Goal: Task Accomplishment & Management: Manage account settings

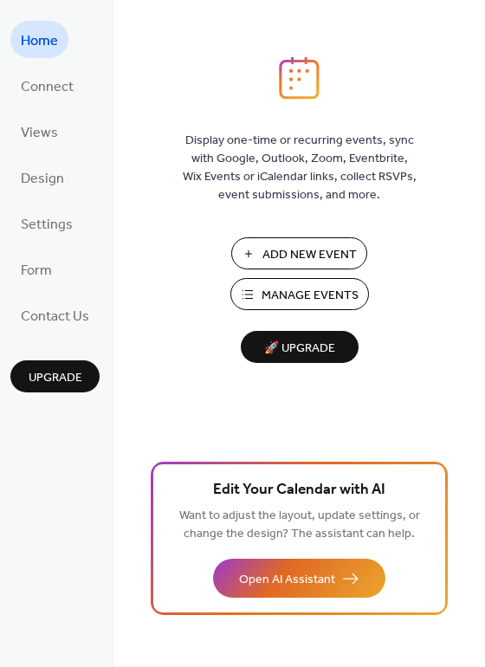
click at [335, 291] on span "Manage Events" at bounding box center [310, 296] width 97 height 18
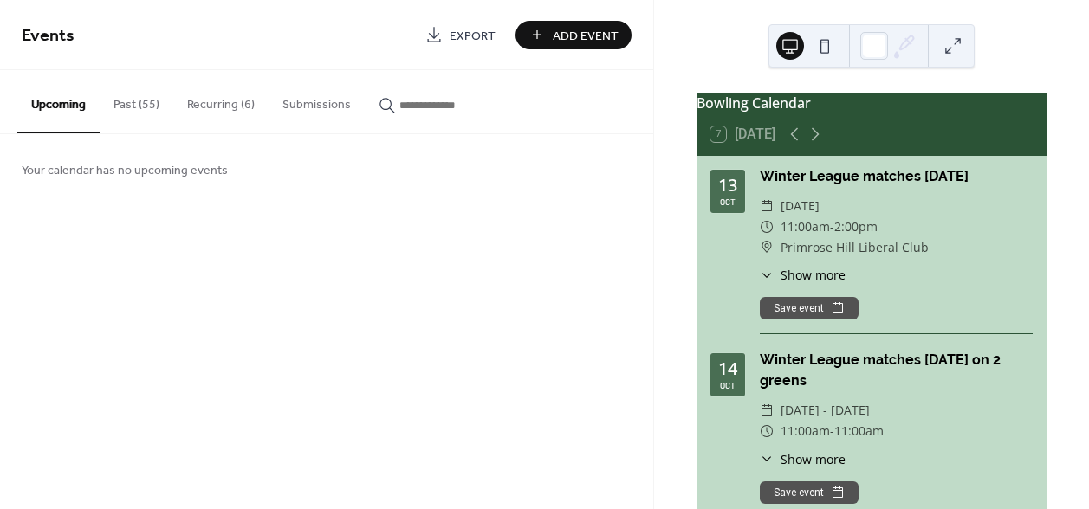
click at [918, 187] on div "Winter League matches [DATE]" at bounding box center [896, 176] width 273 height 21
click at [820, 217] on span "[DATE]" at bounding box center [800, 206] width 39 height 21
click at [820, 217] on span "Monday, October 13, 2025" at bounding box center [800, 206] width 39 height 21
click at [740, 142] on div "7 Today" at bounding box center [743, 135] width 65 height 16
click at [856, 152] on div "7 Today" at bounding box center [872, 135] width 350 height 42
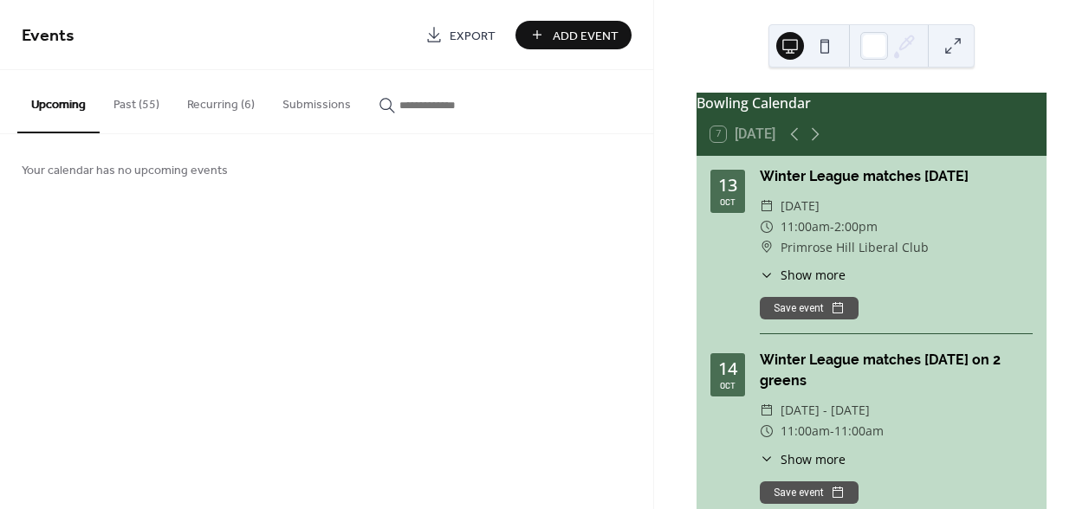
click at [43, 34] on span "Events" at bounding box center [48, 36] width 53 height 34
click at [73, 105] on button "Upcoming" at bounding box center [58, 101] width 82 height 63
click at [855, 388] on div "Winter League matches [DATE] on 2 greens" at bounding box center [896, 371] width 273 height 42
click at [855, 389] on div "Winter League matches [DATE] on 2 greens" at bounding box center [896, 371] width 273 height 42
click at [881, 254] on span "Primrose Hill Liberal Club" at bounding box center [855, 247] width 148 height 21
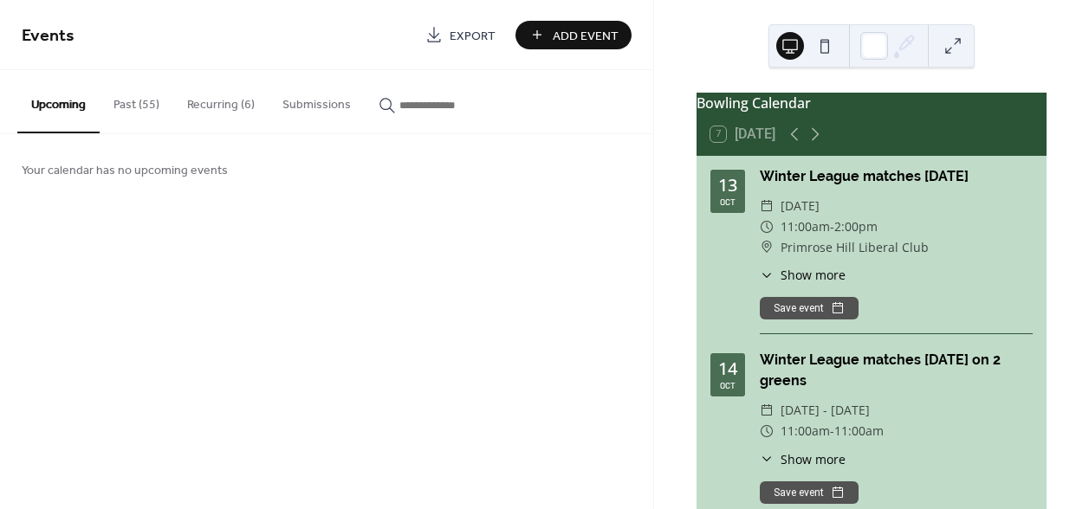
click at [845, 361] on div "Winter League matches [DATE] on 2 greens" at bounding box center [896, 371] width 273 height 42
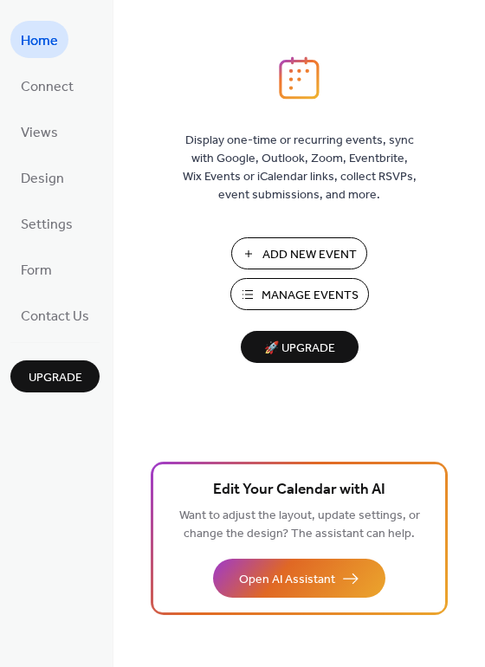
click at [313, 287] on span "Manage Events" at bounding box center [310, 296] width 97 height 18
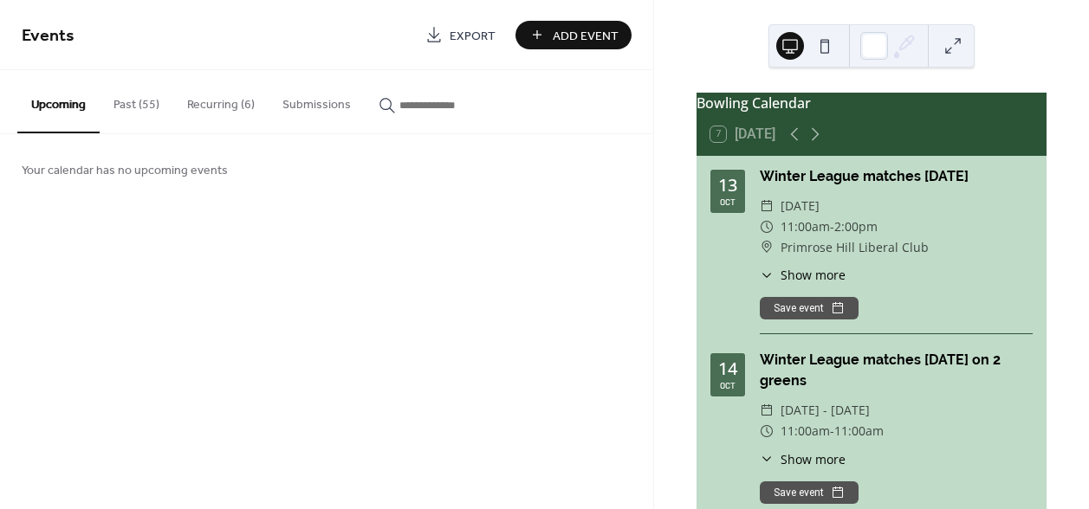
click at [867, 373] on div "Winter League matches [DATE] on 2 greens" at bounding box center [896, 371] width 273 height 42
click at [782, 109] on div "Bowling Calendar" at bounding box center [872, 103] width 350 height 21
drag, startPoint x: 847, startPoint y: 124, endPoint x: 131, endPoint y: 95, distance: 716.3
click at [132, 95] on button "Past (55)" at bounding box center [137, 101] width 74 height 62
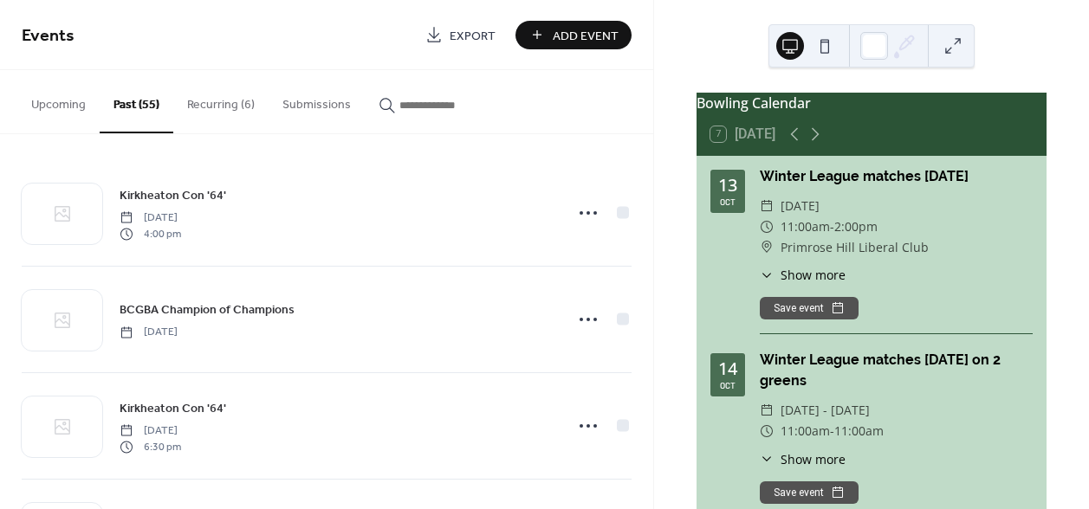
click at [228, 101] on button "Recurring (6)" at bounding box center [220, 101] width 95 height 62
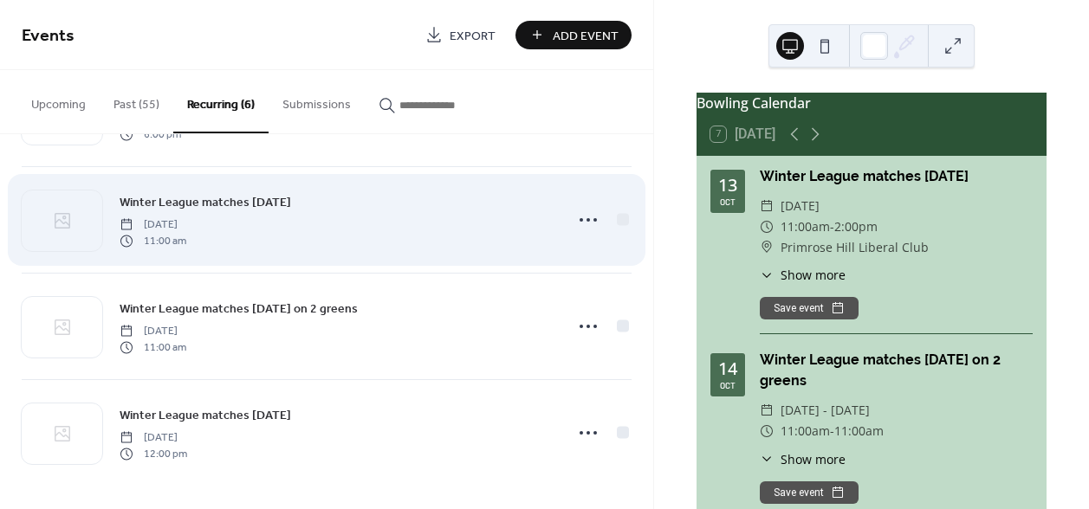
scroll to position [314, 0]
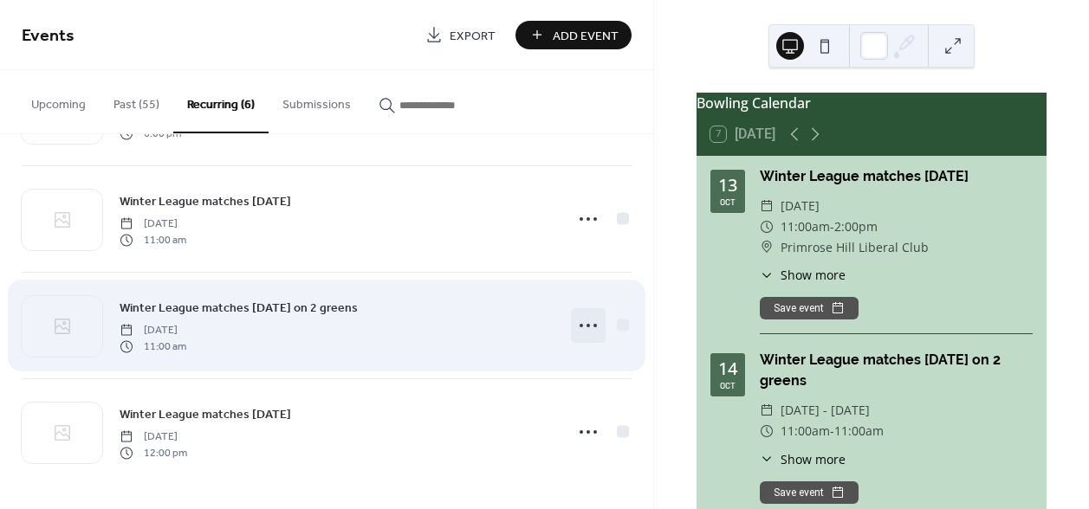
click at [578, 321] on icon at bounding box center [588, 326] width 28 height 28
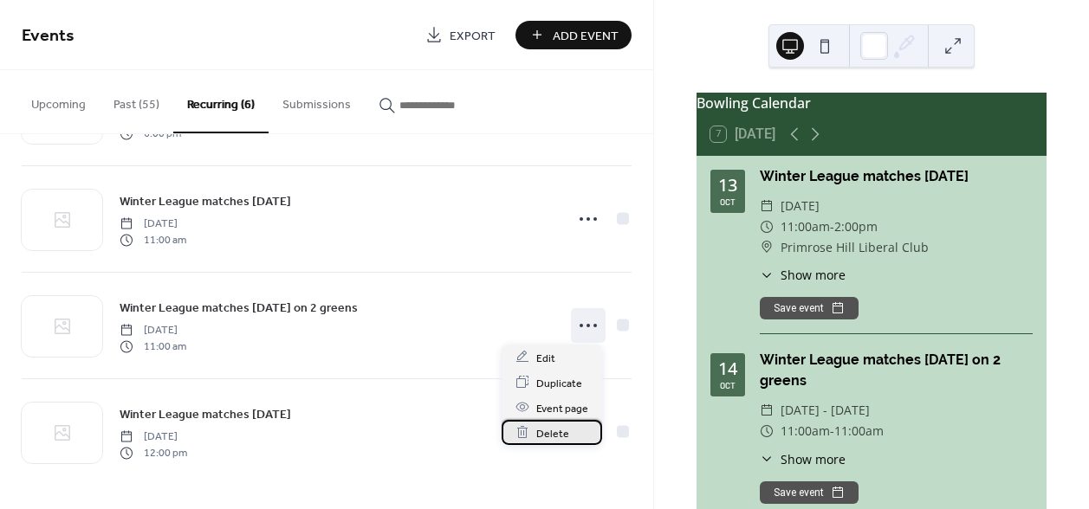
click at [557, 425] on span "Delete" at bounding box center [552, 434] width 33 height 18
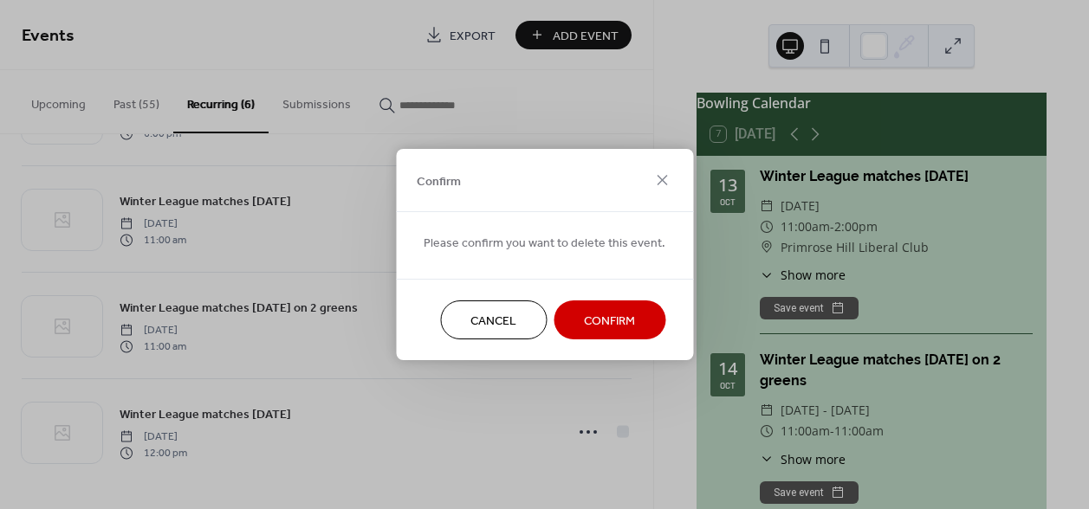
click at [619, 327] on span "Confirm" at bounding box center [609, 322] width 51 height 18
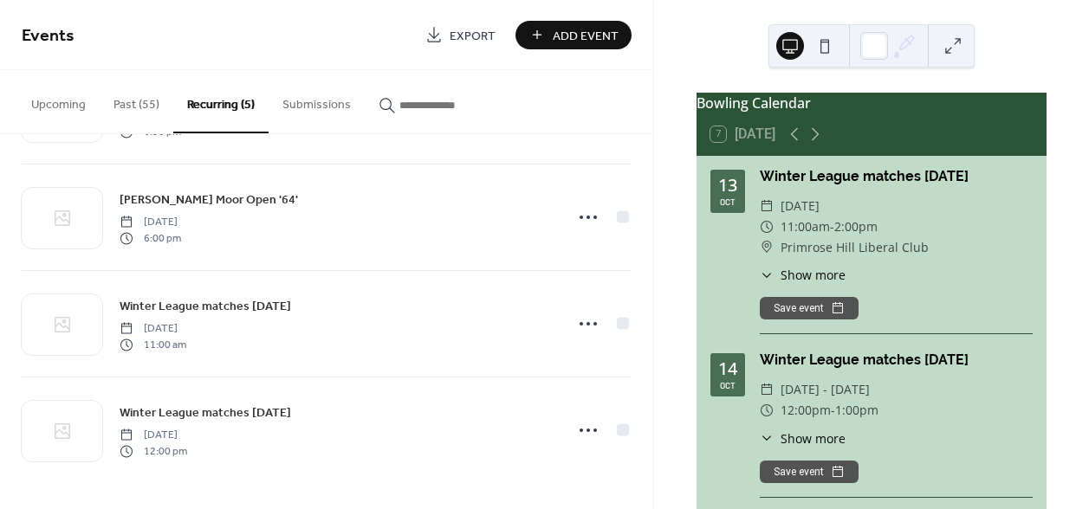
scroll to position [207, 0]
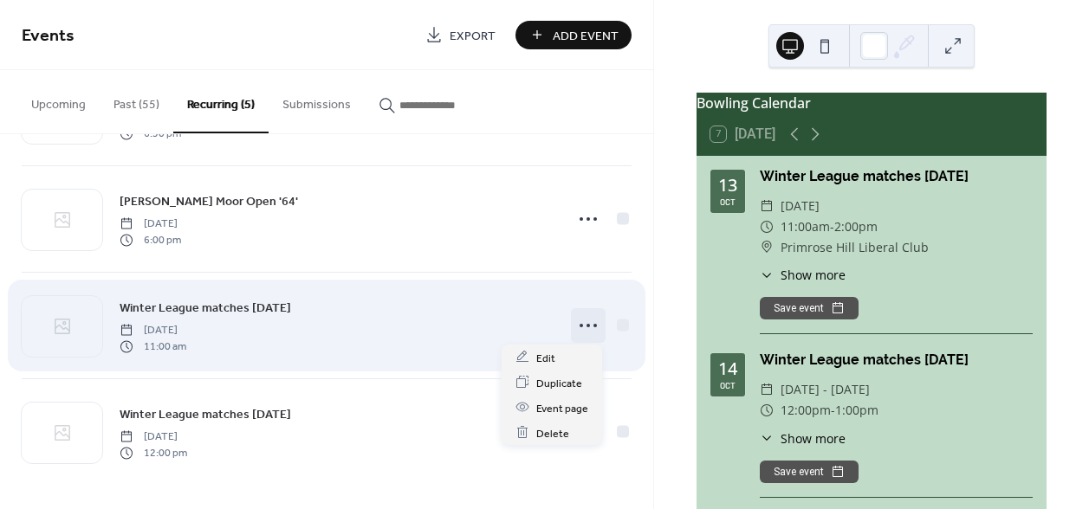
click at [586, 322] on icon at bounding box center [588, 326] width 28 height 28
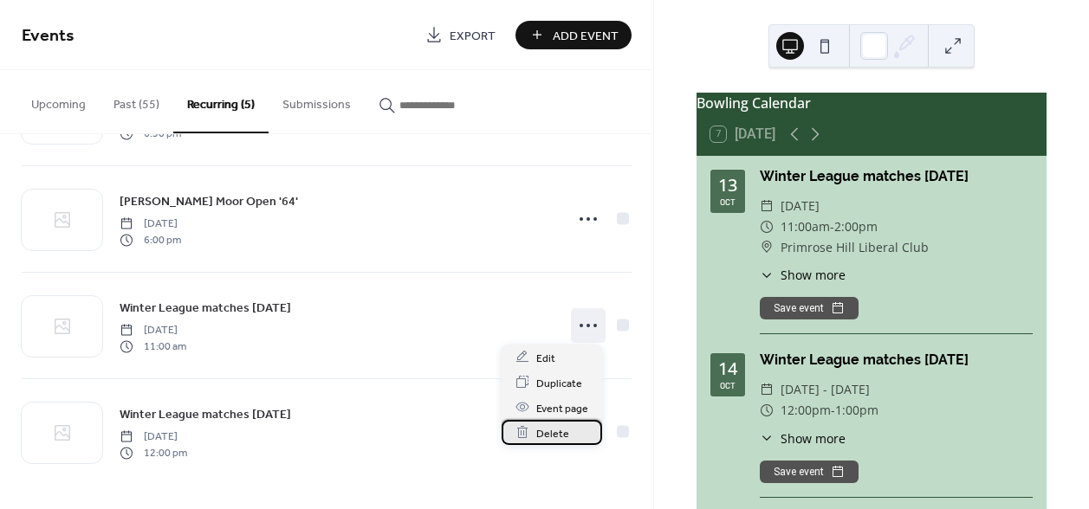
click at [555, 429] on span "Delete" at bounding box center [552, 434] width 33 height 18
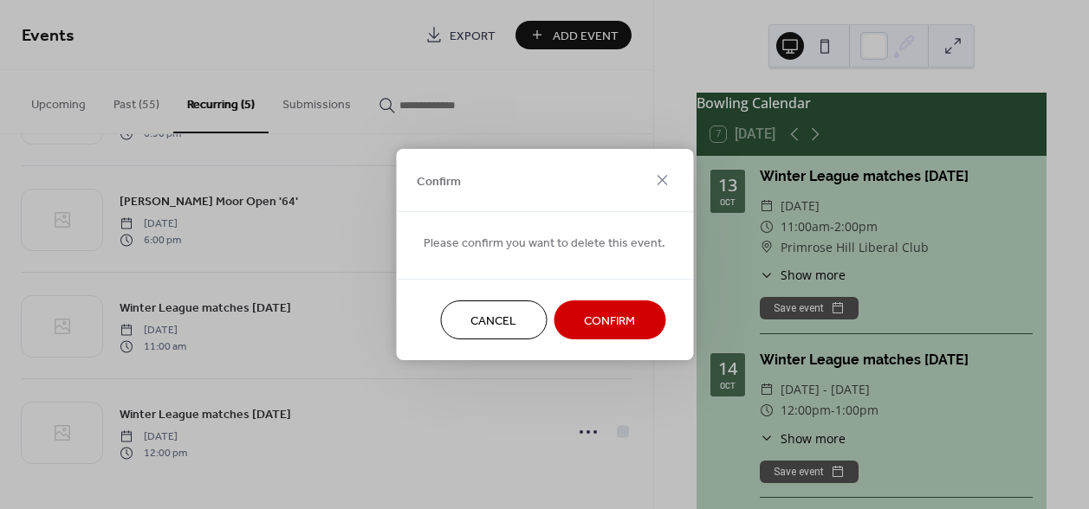
click at [611, 329] on span "Confirm" at bounding box center [609, 322] width 51 height 18
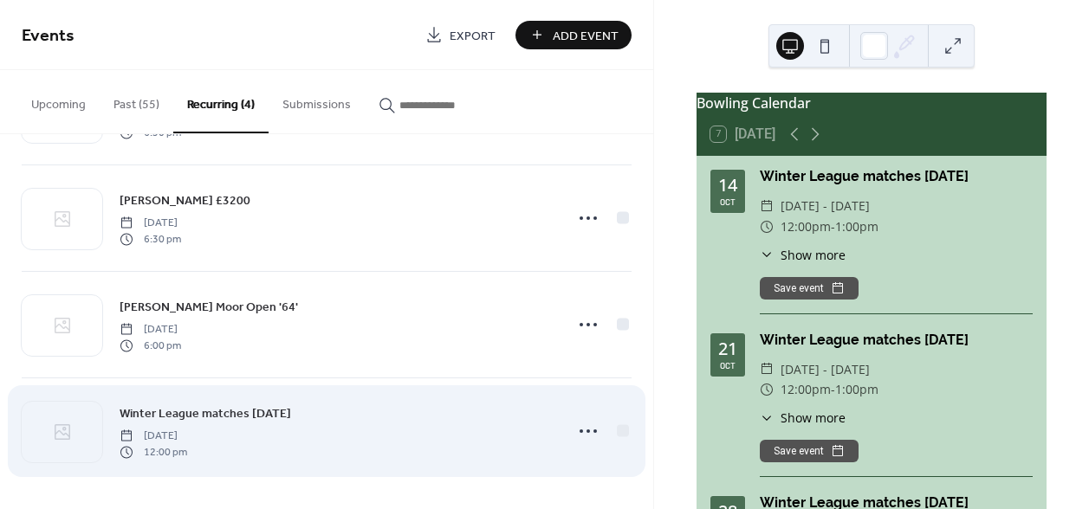
scroll to position [101, 0]
click at [269, 408] on span "Winter League matches [DATE]" at bounding box center [206, 415] width 172 height 18
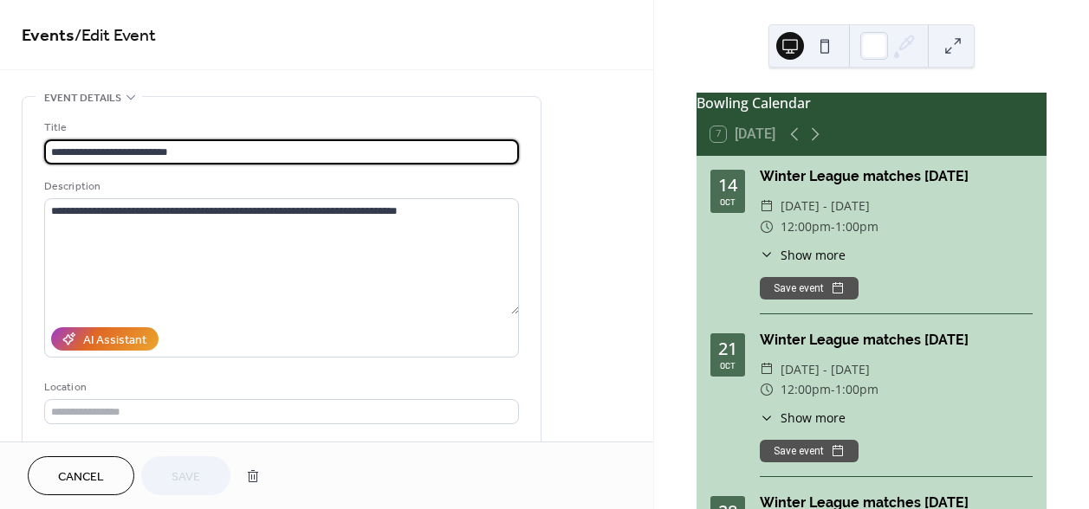
type input "**********"
drag, startPoint x: 114, startPoint y: 464, endPoint x: 154, endPoint y: 456, distance: 41.6
click at [114, 465] on button "Cancel" at bounding box center [81, 476] width 107 height 39
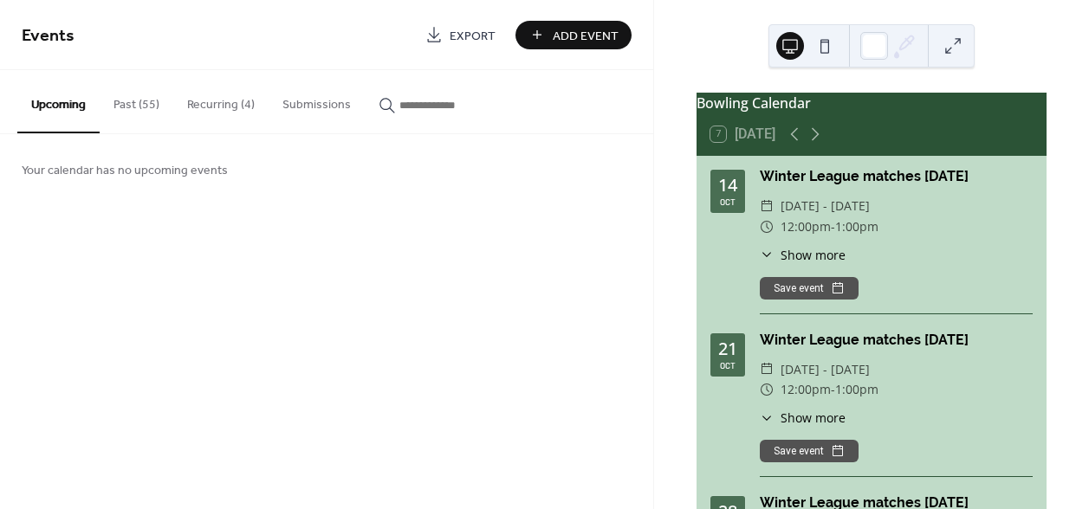
click at [212, 106] on button "Recurring (4)" at bounding box center [220, 101] width 95 height 62
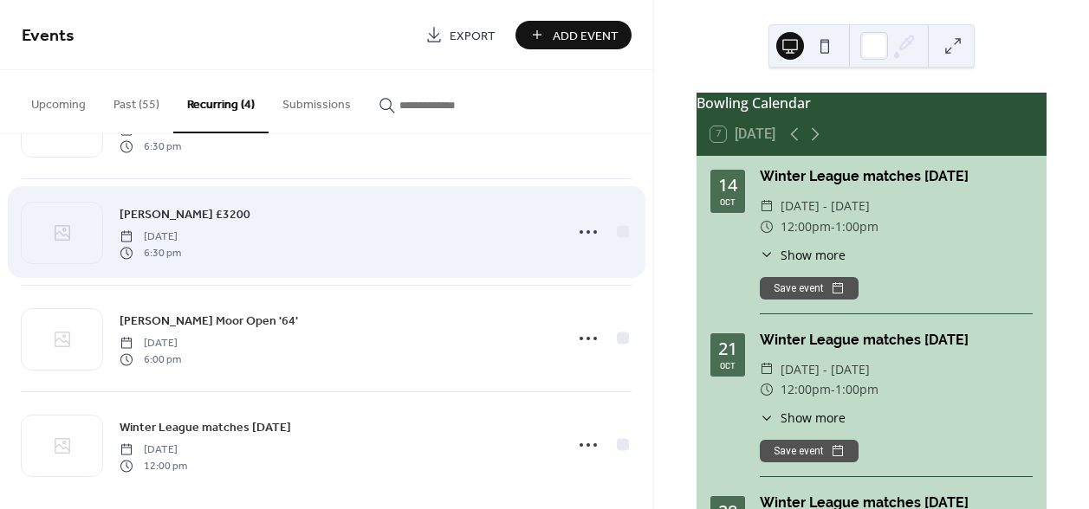
scroll to position [101, 0]
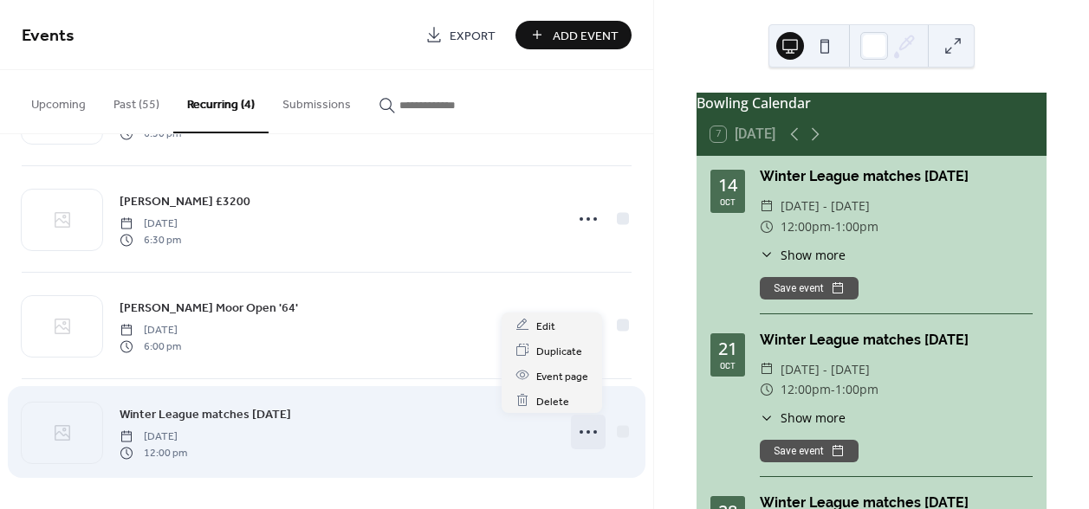
click at [590, 427] on icon at bounding box center [588, 433] width 28 height 28
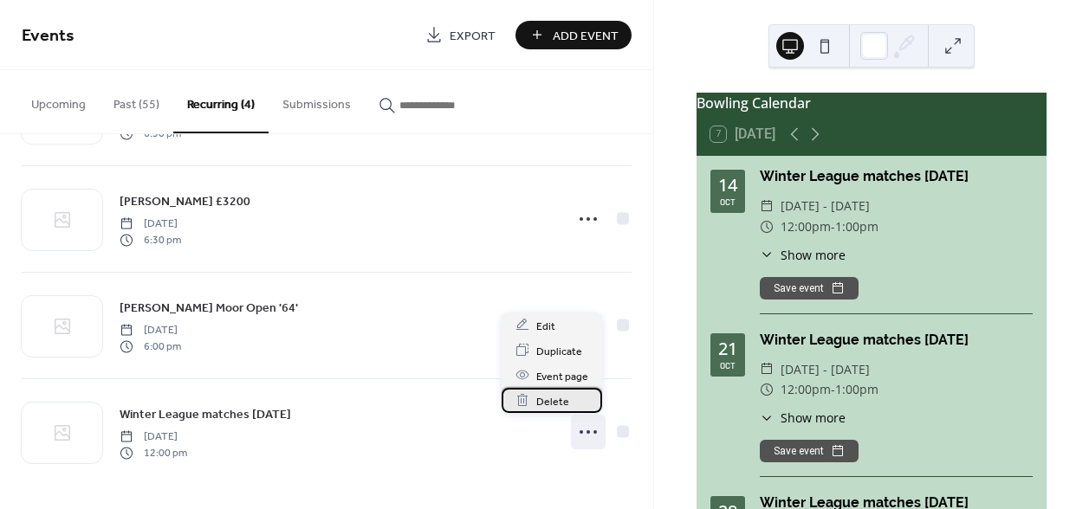
click at [554, 398] on span "Delete" at bounding box center [552, 402] width 33 height 18
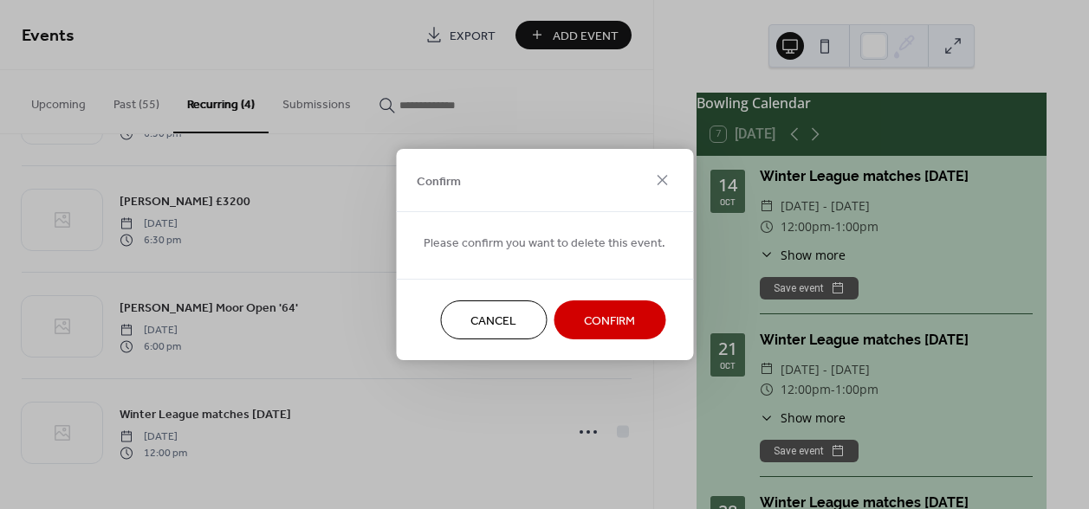
click at [584, 320] on span "Confirm" at bounding box center [609, 322] width 51 height 18
click at [581, 320] on div "Cancel Confirm" at bounding box center [544, 319] width 297 height 81
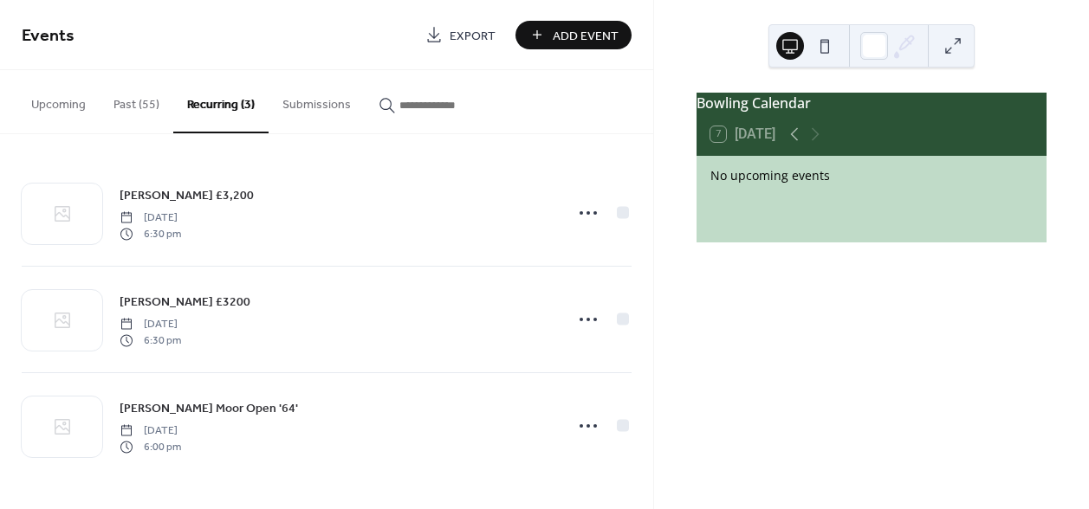
scroll to position [0, 0]
